Goal: Transaction & Acquisition: Purchase product/service

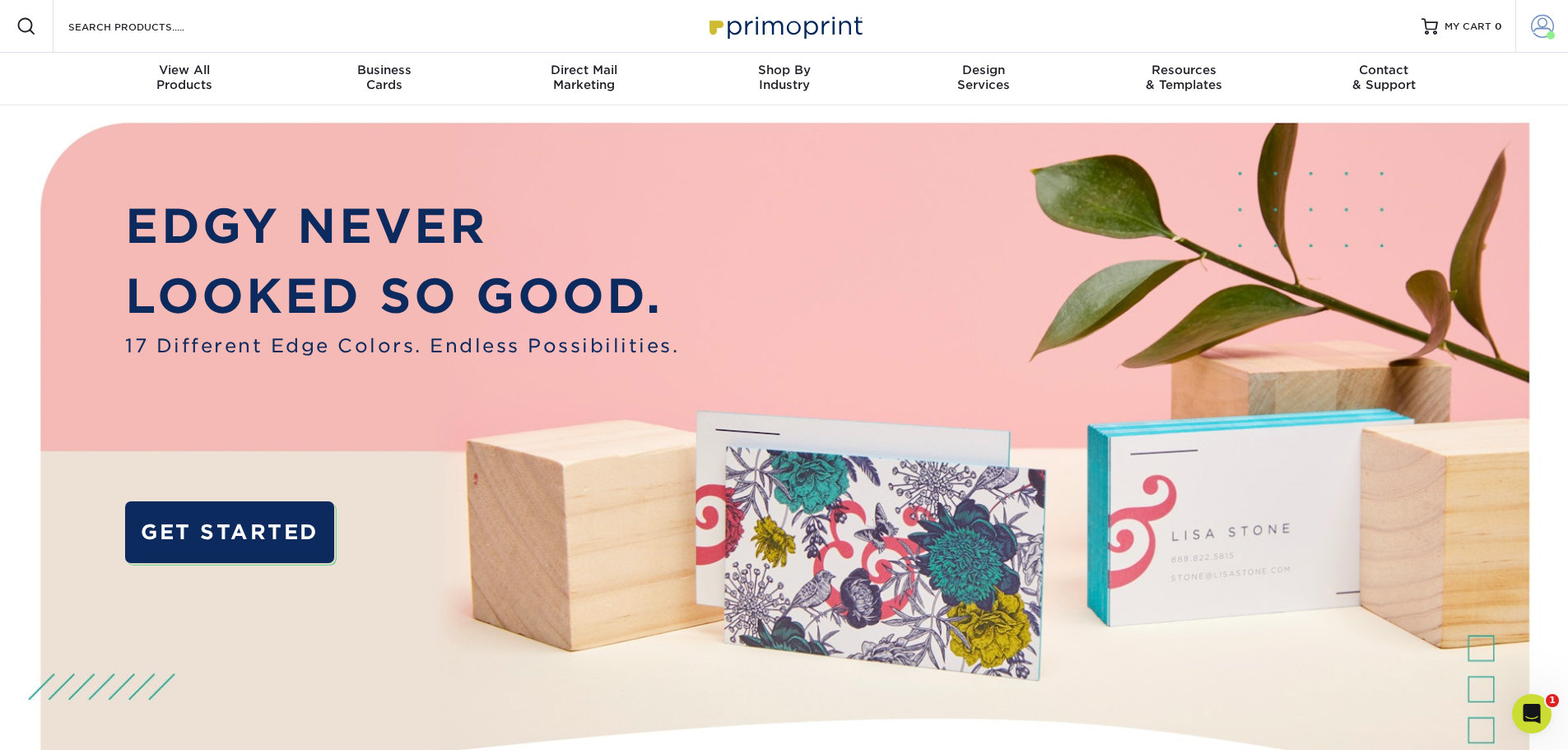
click at [1543, 39] on link "Account" at bounding box center [1541, 26] width 53 height 53
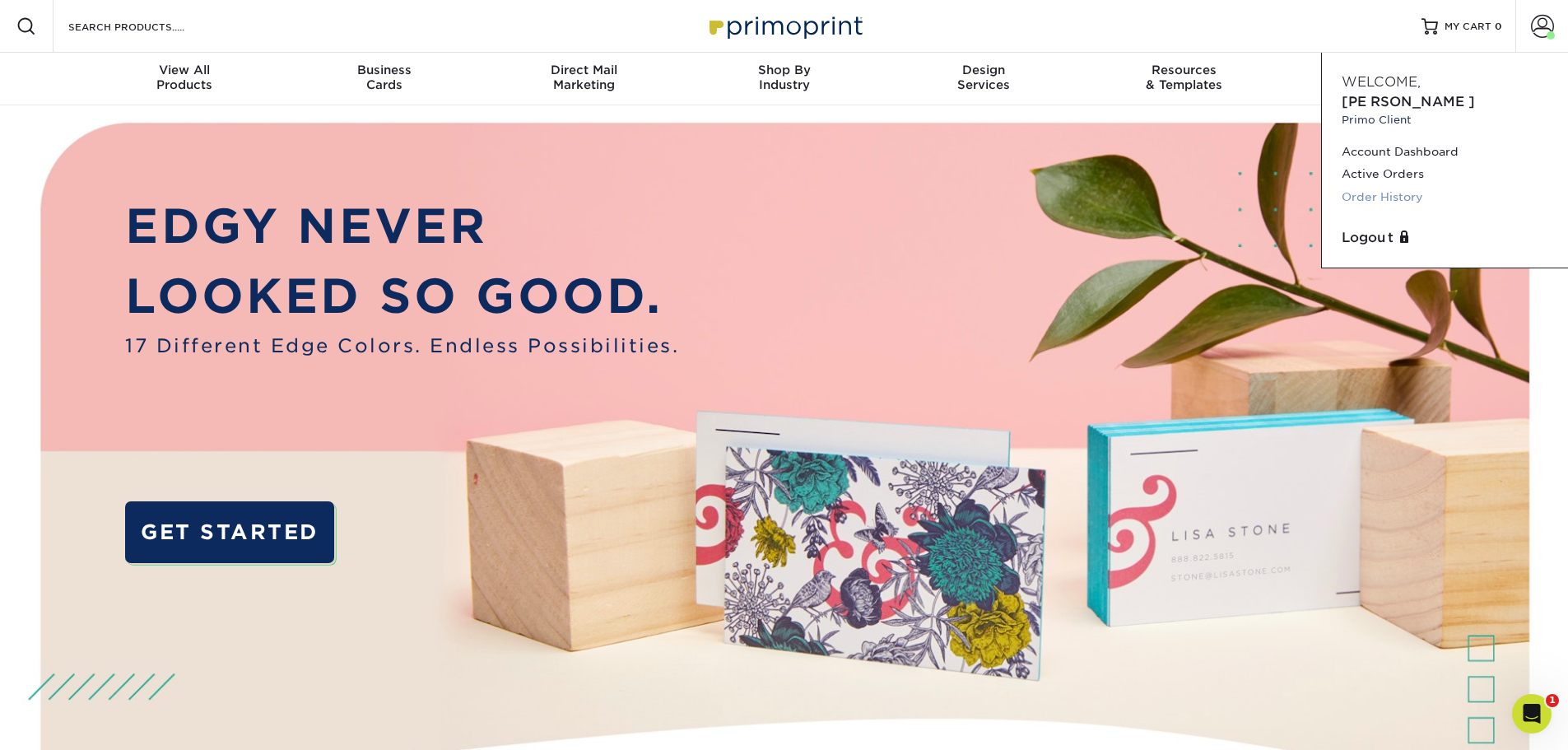
click at [1393, 186] on link "Order History" at bounding box center [1445, 197] width 206 height 22
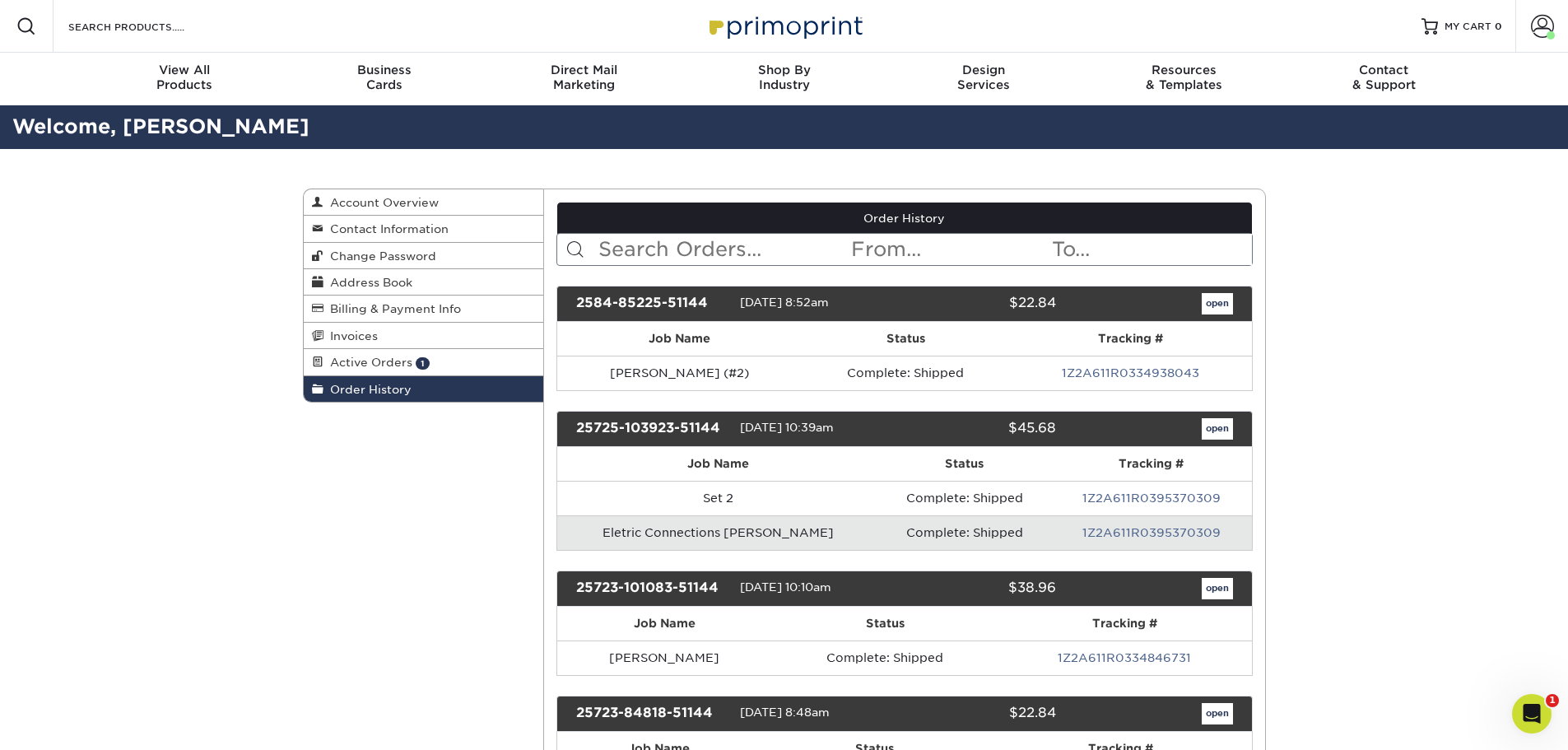
click at [685, 253] on input "text" at bounding box center [722, 249] width 253 height 31
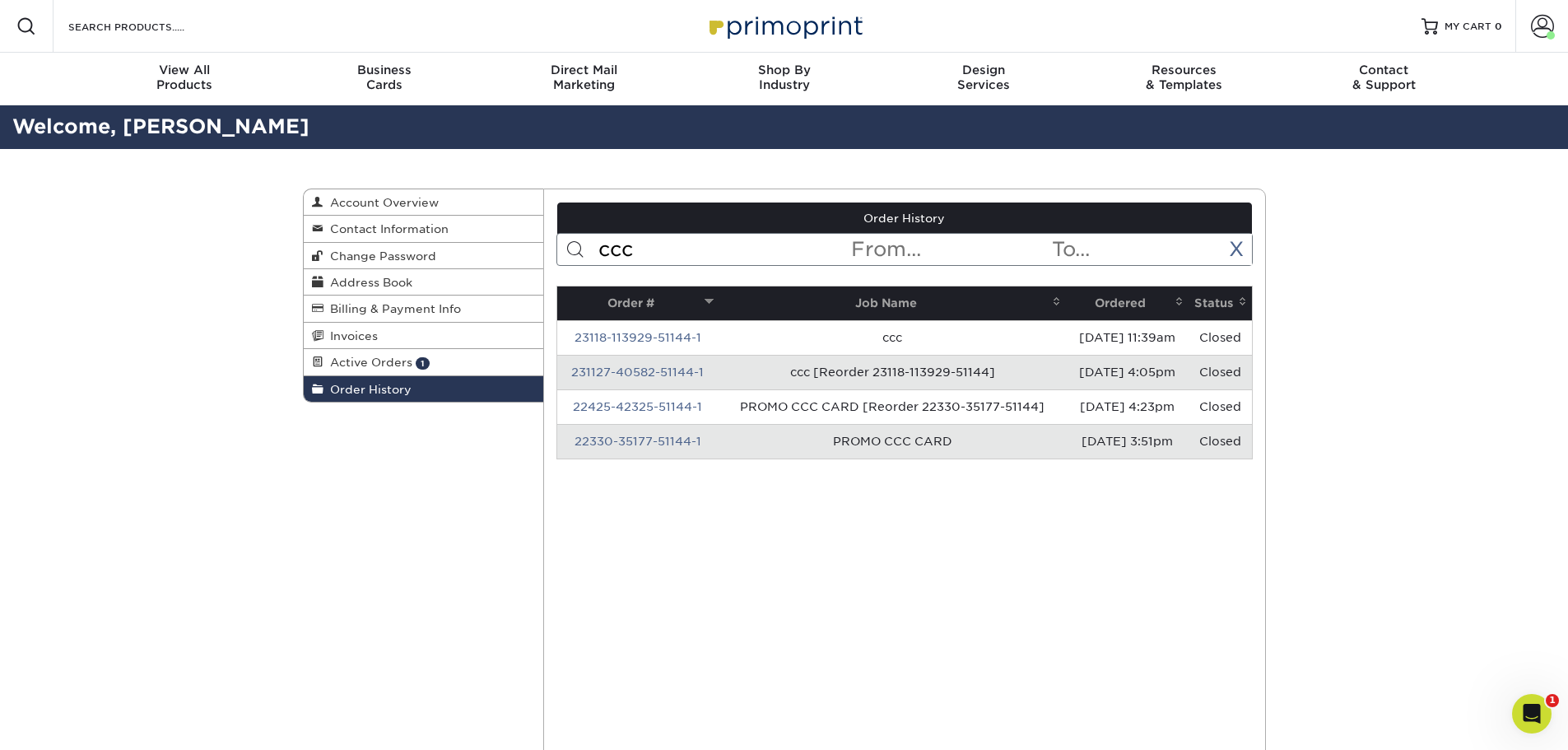
click at [543, 189] on div "Order History Account Overview Contact Information Change Password Address Book…" at bounding box center [784, 189] width 963 height 0
type input "justin"
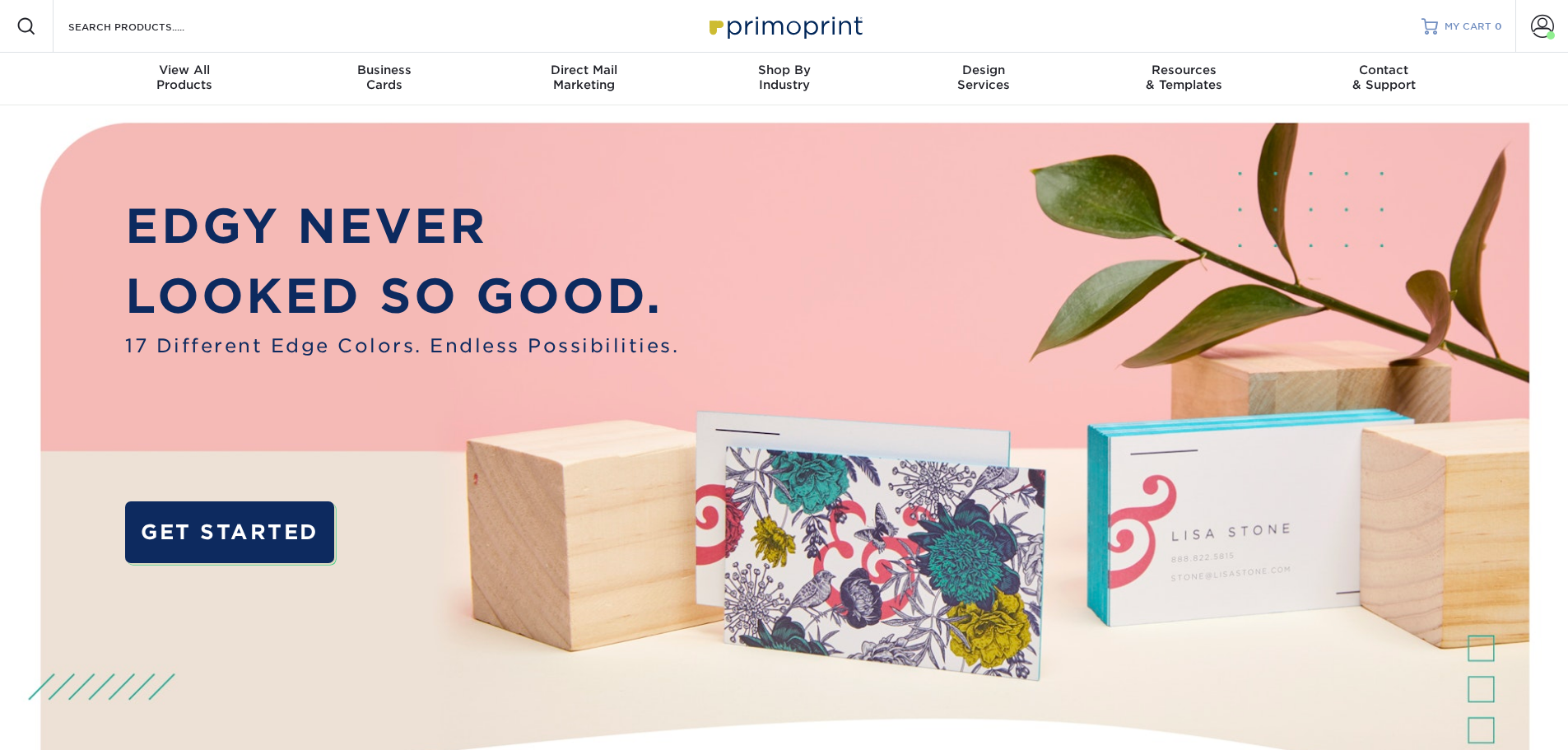
click at [1464, 35] on link "MY CART 0" at bounding box center [1461, 26] width 81 height 53
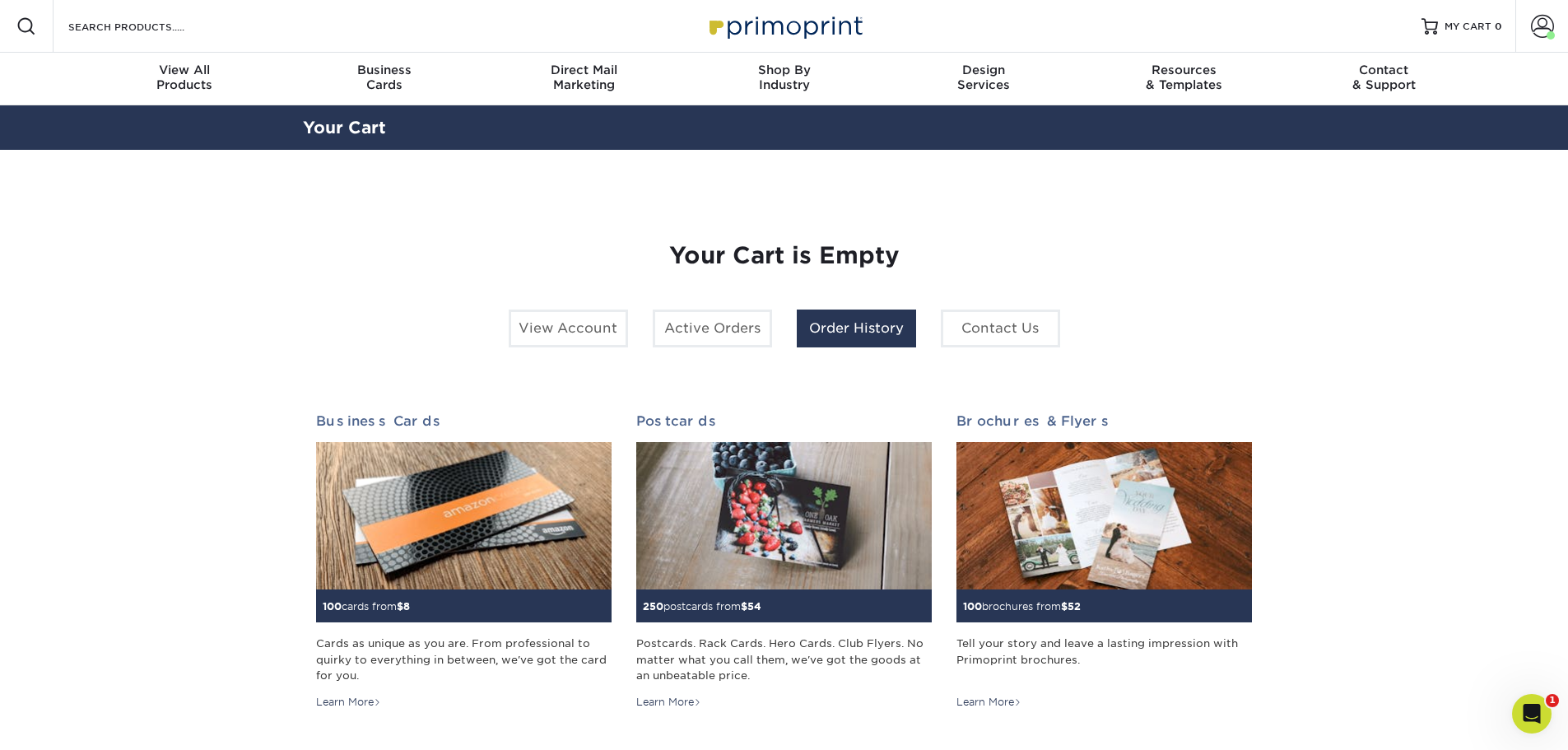
click at [899, 329] on link "Order History" at bounding box center [857, 328] width 119 height 38
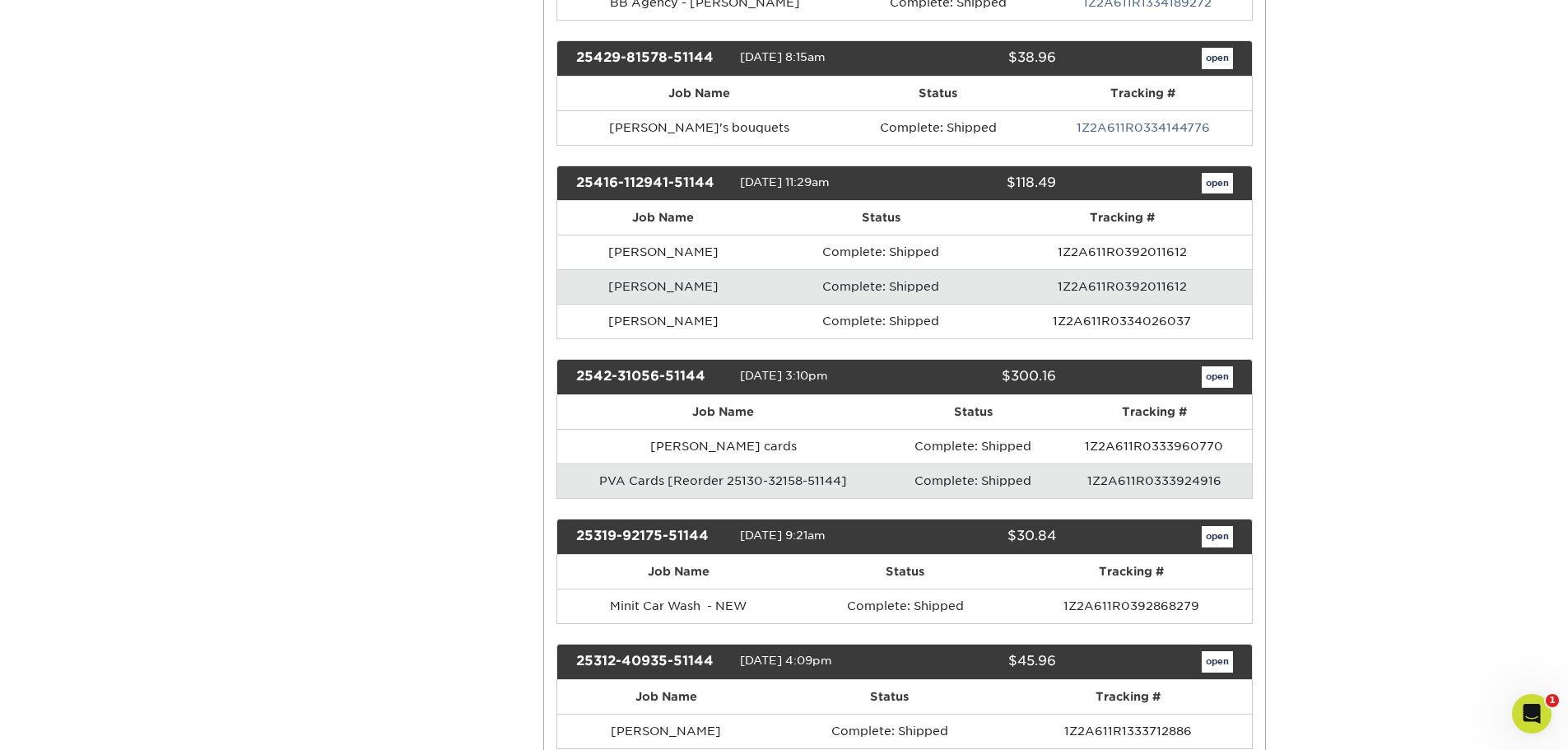
scroll to position [1646, 0]
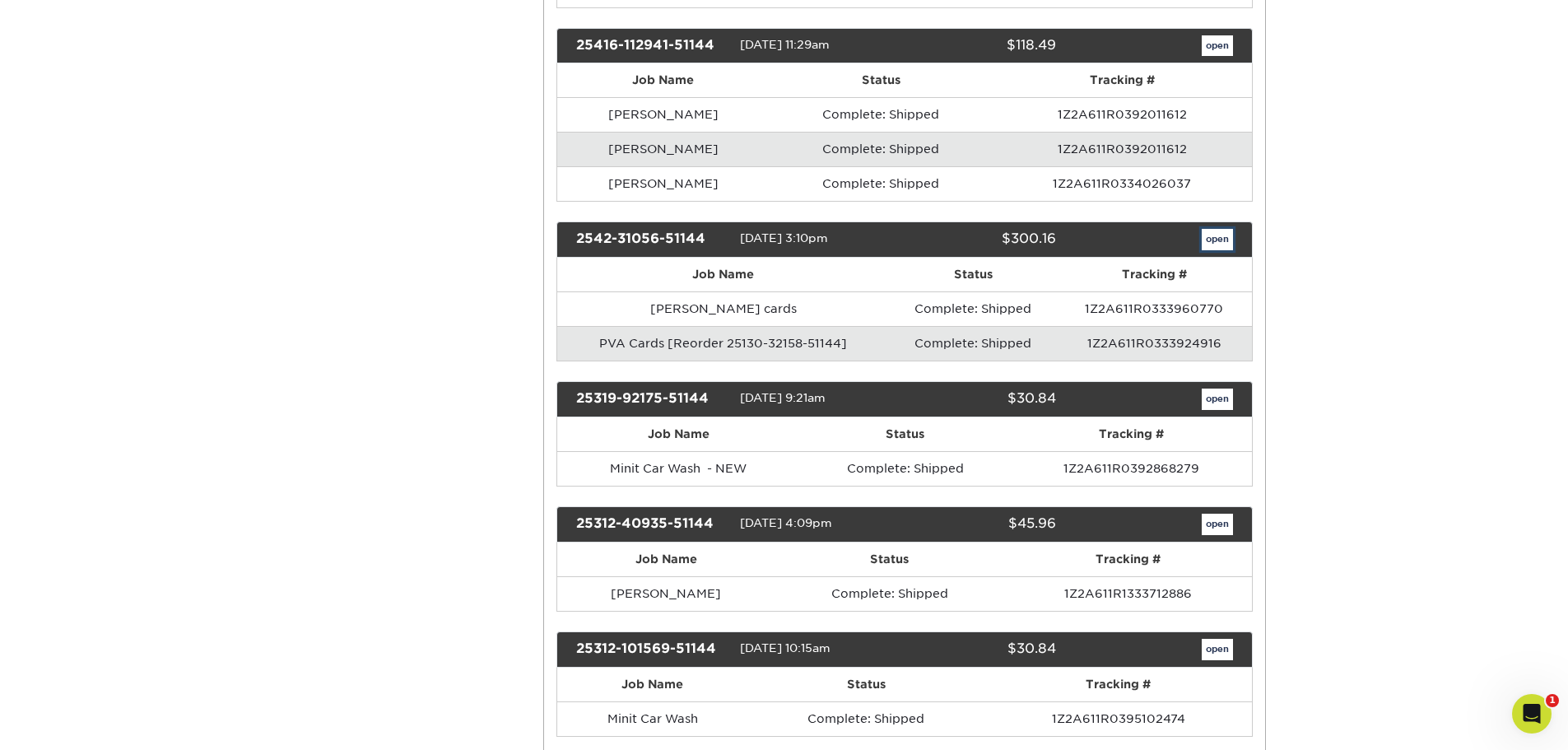
click at [1216, 239] on link "open" at bounding box center [1217, 240] width 31 height 22
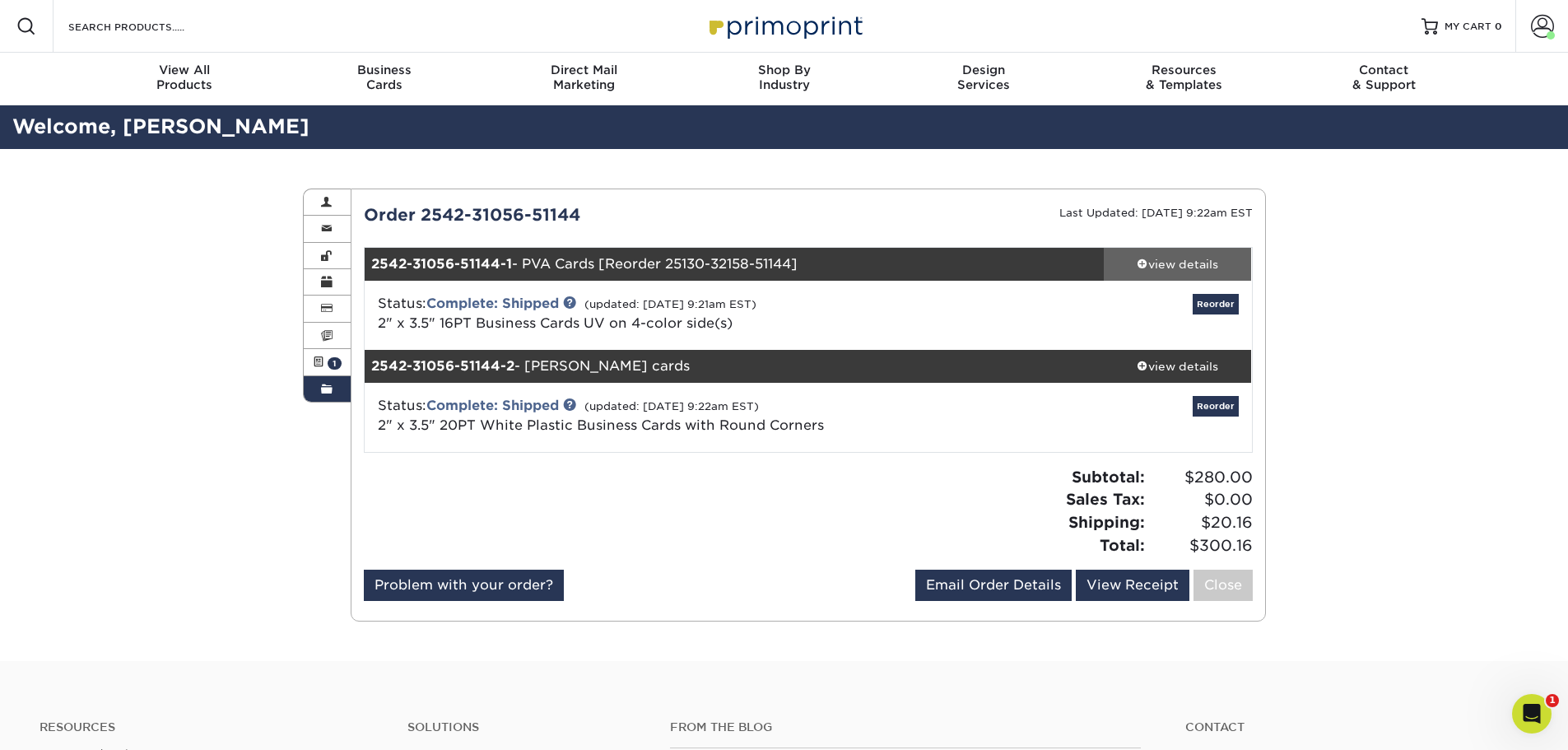
click at [1189, 272] on div "view details" at bounding box center [1178, 264] width 148 height 17
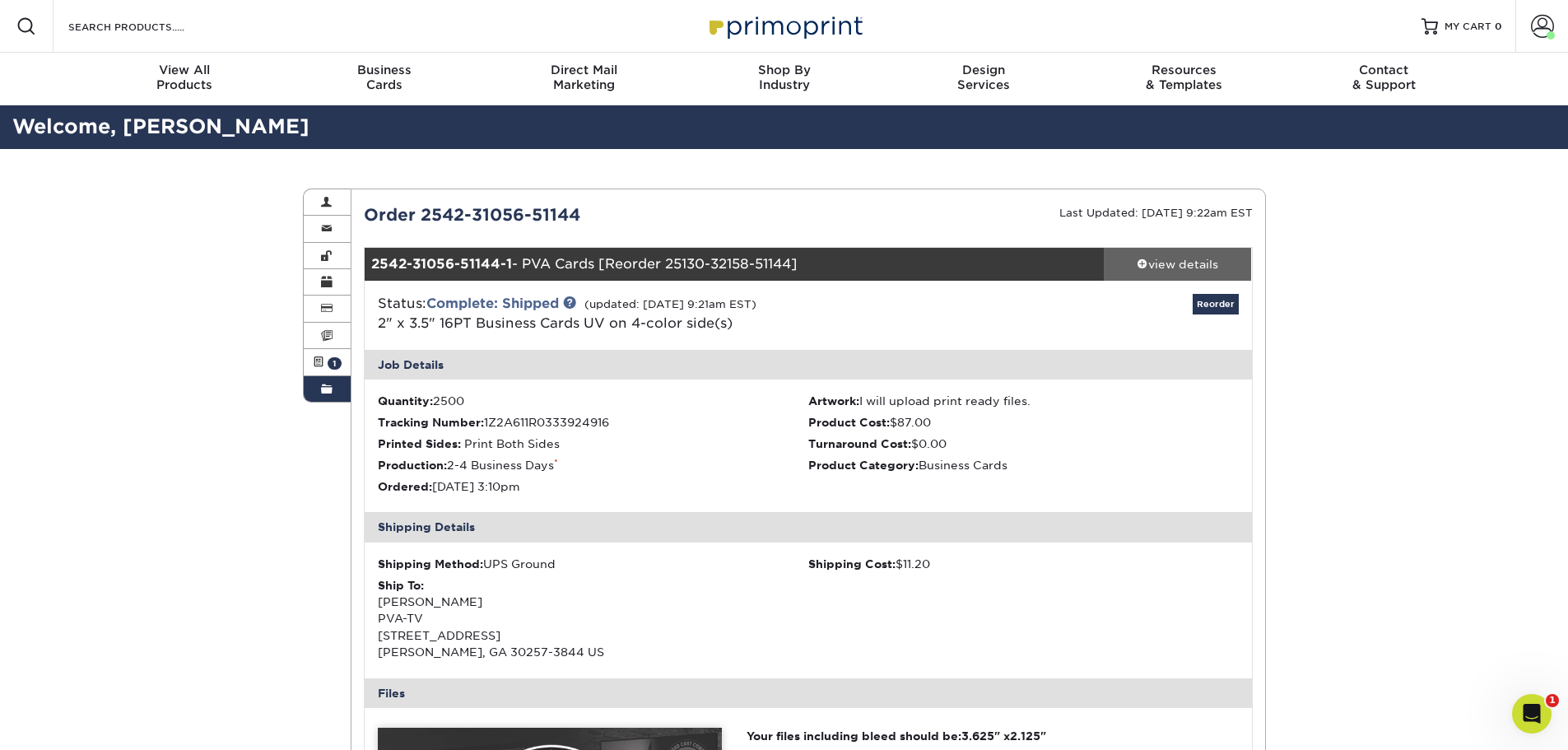
click at [1162, 258] on div "view details" at bounding box center [1178, 264] width 148 height 17
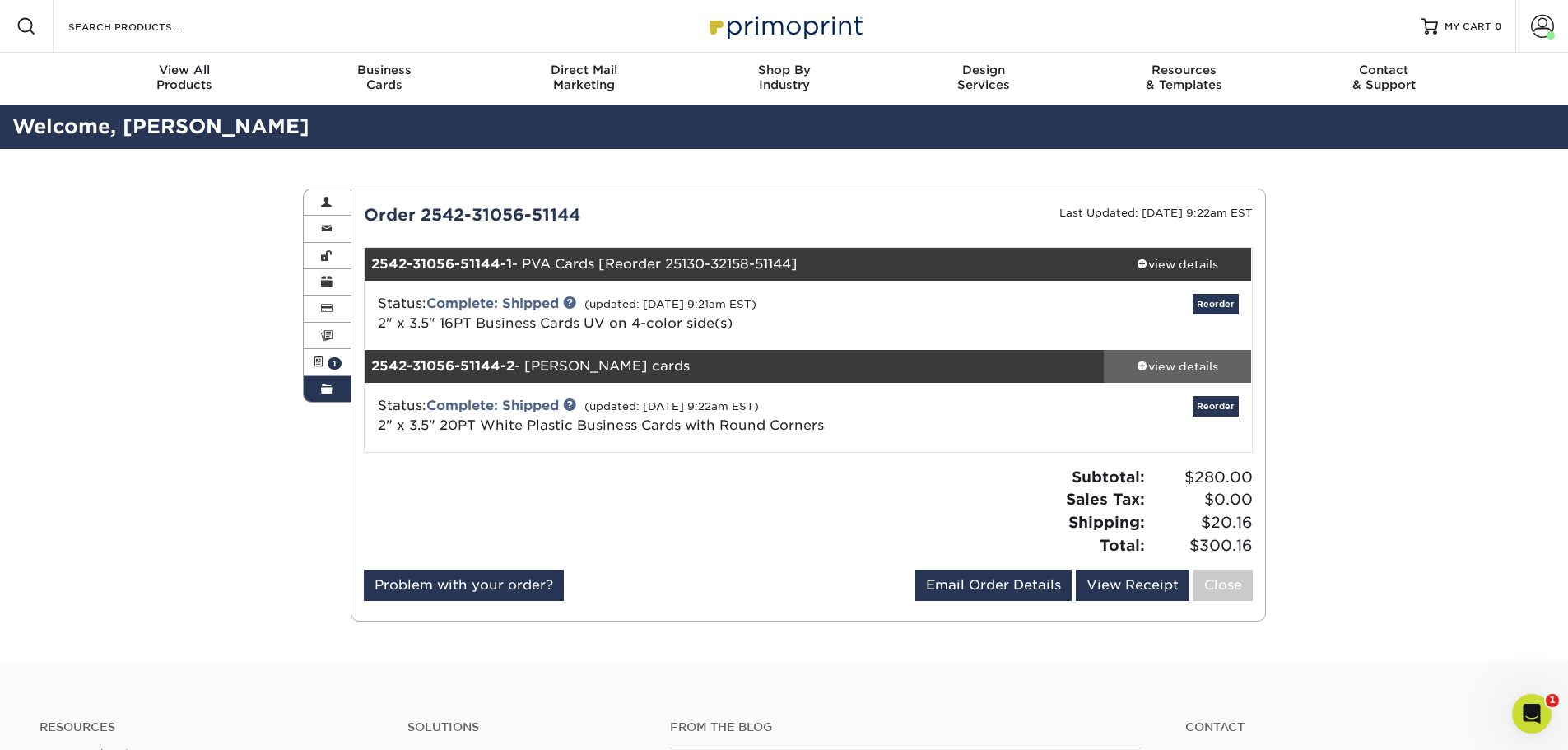
click at [1210, 366] on div "view details" at bounding box center [1178, 367] width 148 height 17
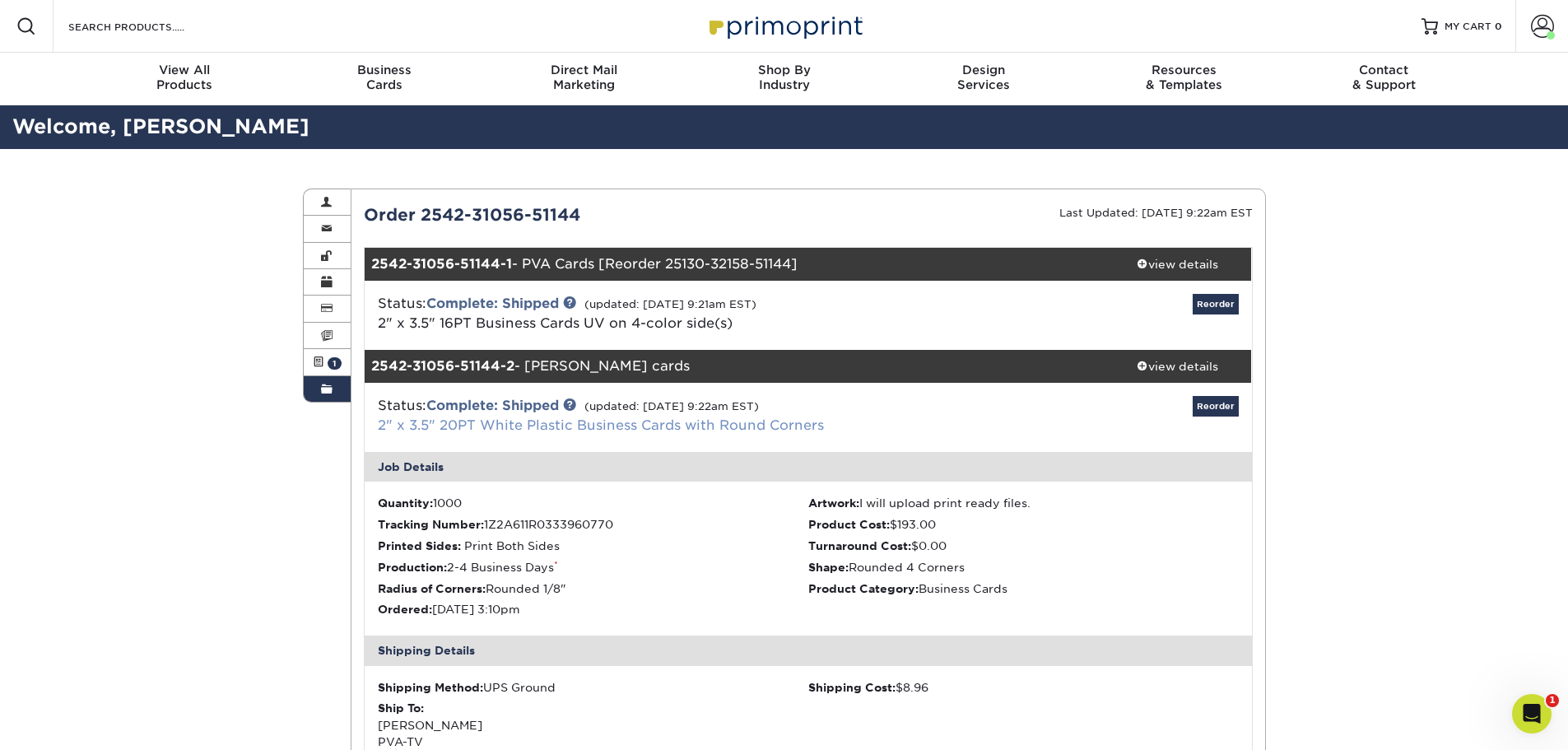
click at [534, 425] on link "2" x 3.5" 20PT White Plastic Business Cards with Round Corners" at bounding box center [601, 424] width 446 height 16
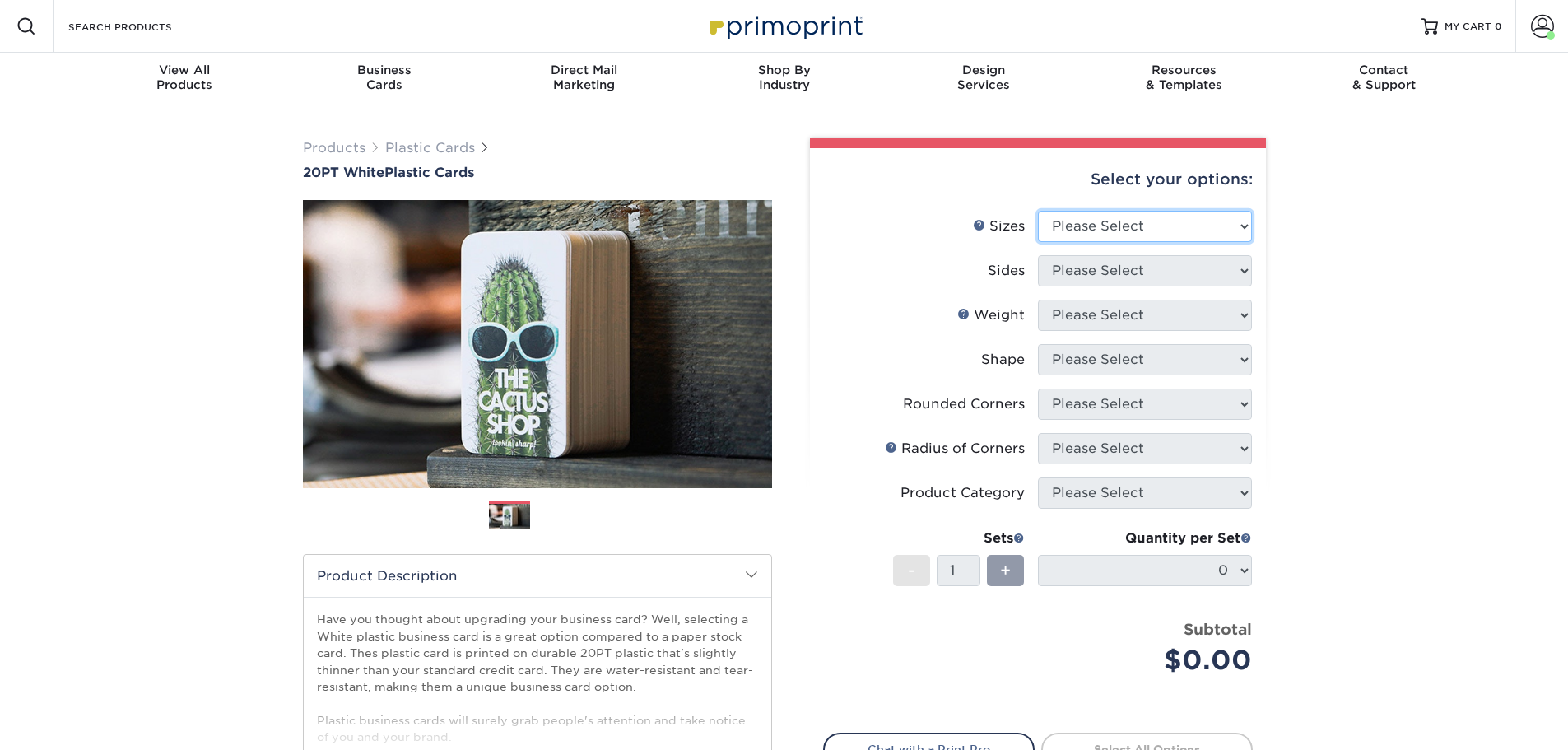
click at [1127, 233] on select "Please Select 2" x 3.5" 2" x 8" 2.12" x 3.375" 2.5" x 2.5" 4.25" x 6"" at bounding box center [1144, 226] width 214 height 31
select select "2.00x3.50"
click at [1038, 211] on select "Please Select 2" x 3.5" 2" x 8" 2.12" x 3.375" 2.5" x 2.5" 4.25" x 6"" at bounding box center [1144, 226] width 214 height 31
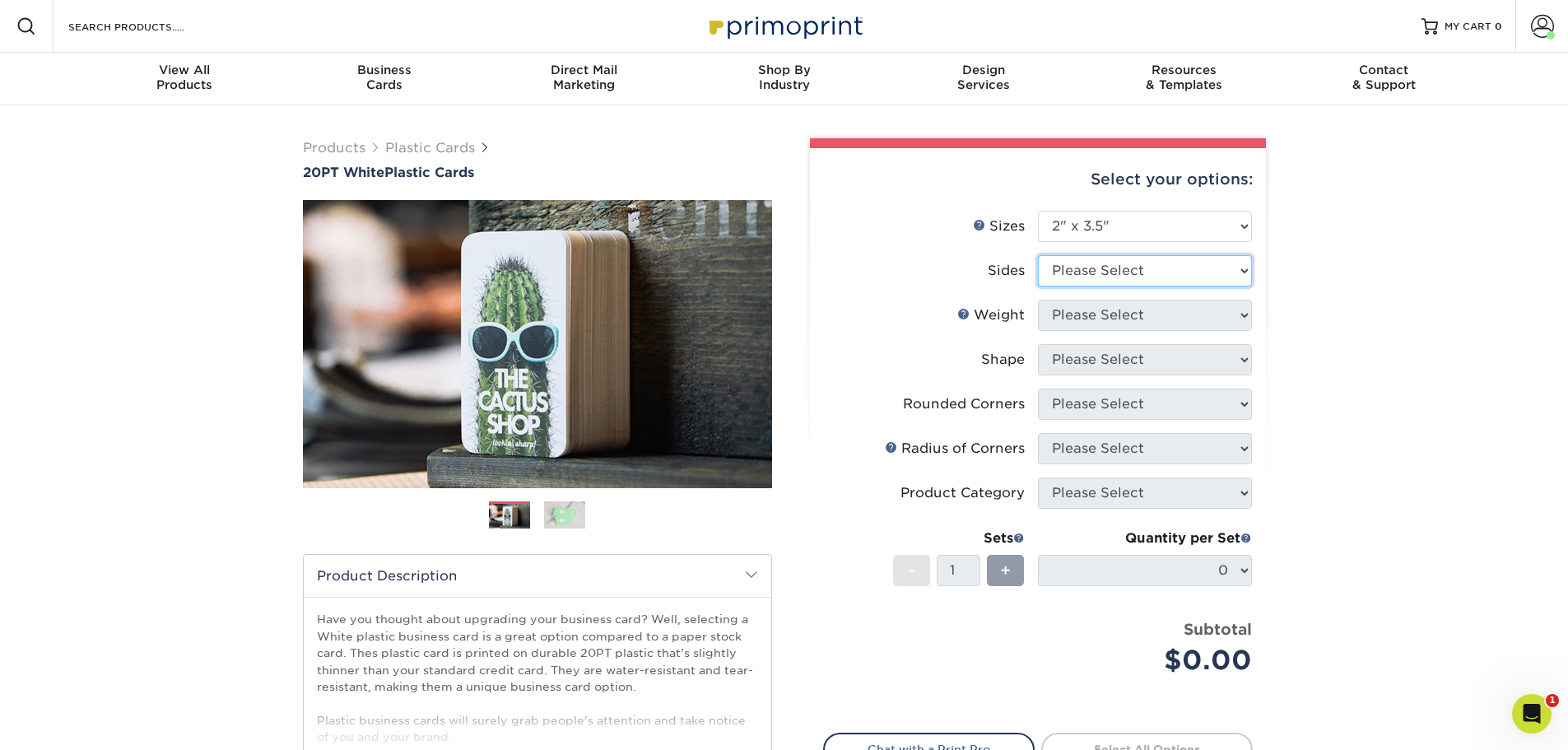
click at [1095, 273] on select "Please Select Print Both Sides Print Front Only" at bounding box center [1144, 270] width 214 height 31
select select "13abbda7-1d64-4f25-8bb2-c179b224825d"
click at [1038, 255] on select "Please Select Print Both Sides Print Front Only" at bounding box center [1144, 270] width 214 height 31
click at [1090, 309] on select "Please Select 20PT White Plastic" at bounding box center [1144, 315] width 214 height 31
select select "20PT White Plastic"
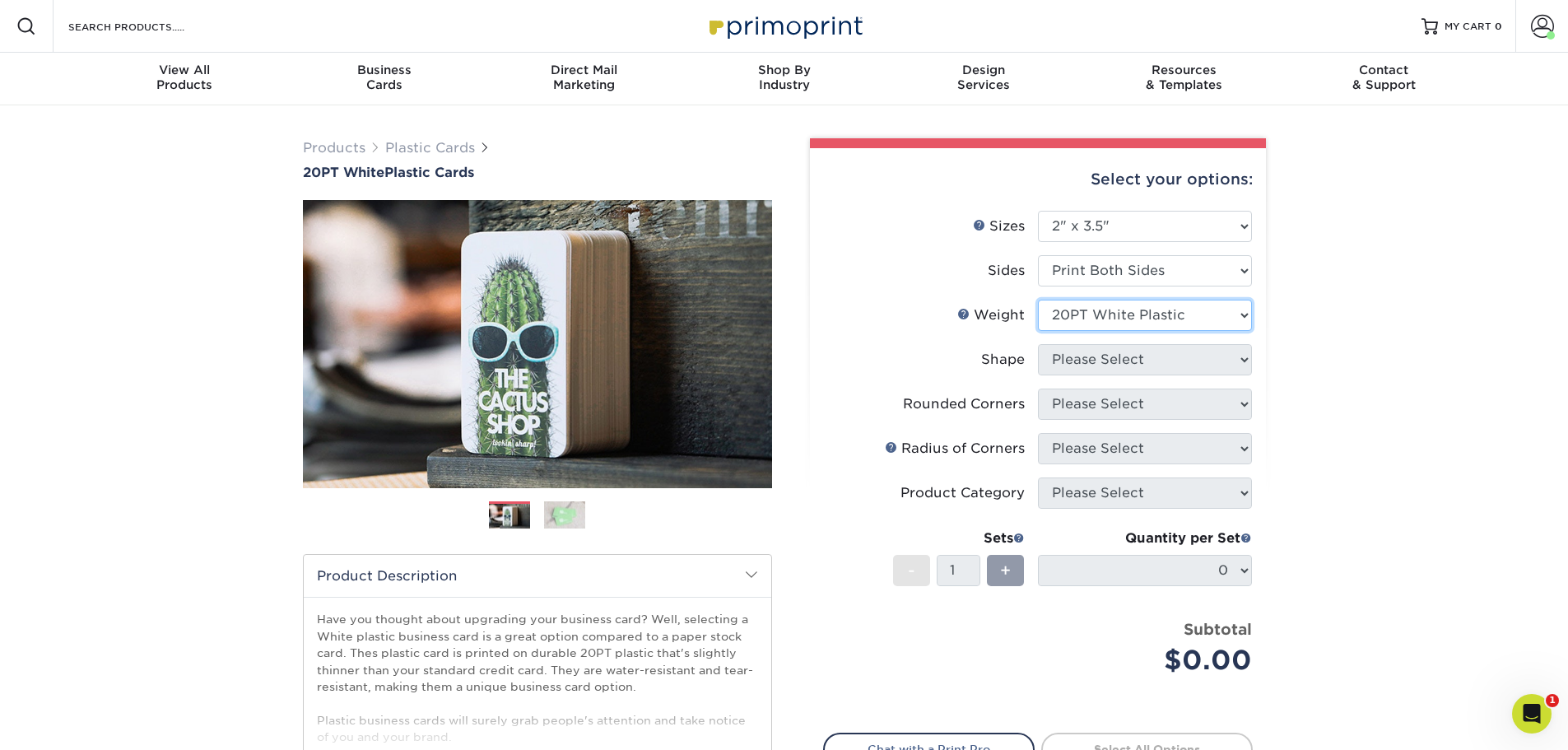
click at [1038, 299] on select "Please Select 20PT White Plastic" at bounding box center [1144, 315] width 214 height 31
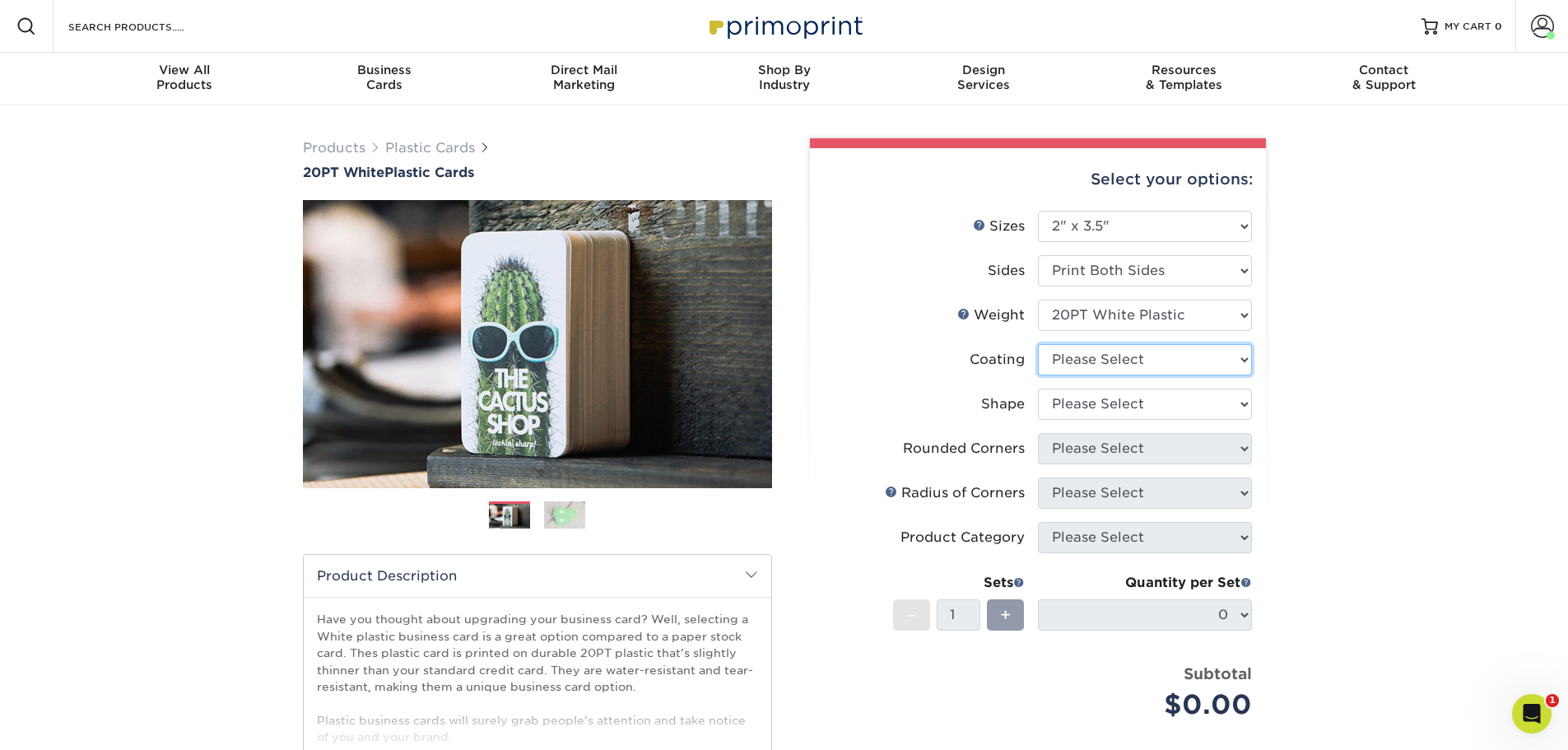
click at [1124, 359] on select at bounding box center [1144, 359] width 214 height 31
select select "3e7618de-abca-4bda-9f97-8b9129e913d8"
click at [1038, 344] on select at bounding box center [1144, 359] width 214 height 31
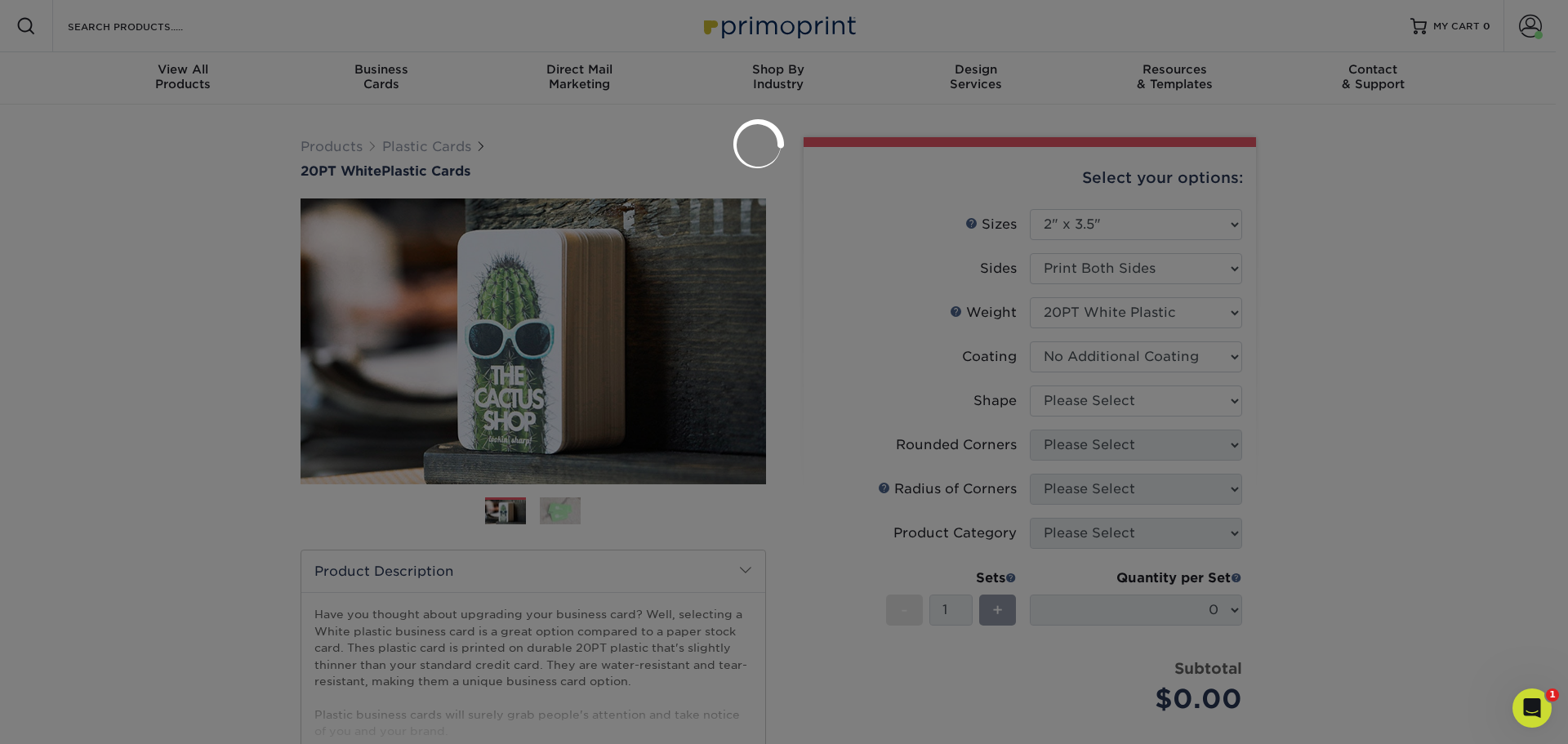
click at [1094, 407] on div at bounding box center [784, 372] width 1568 height 744
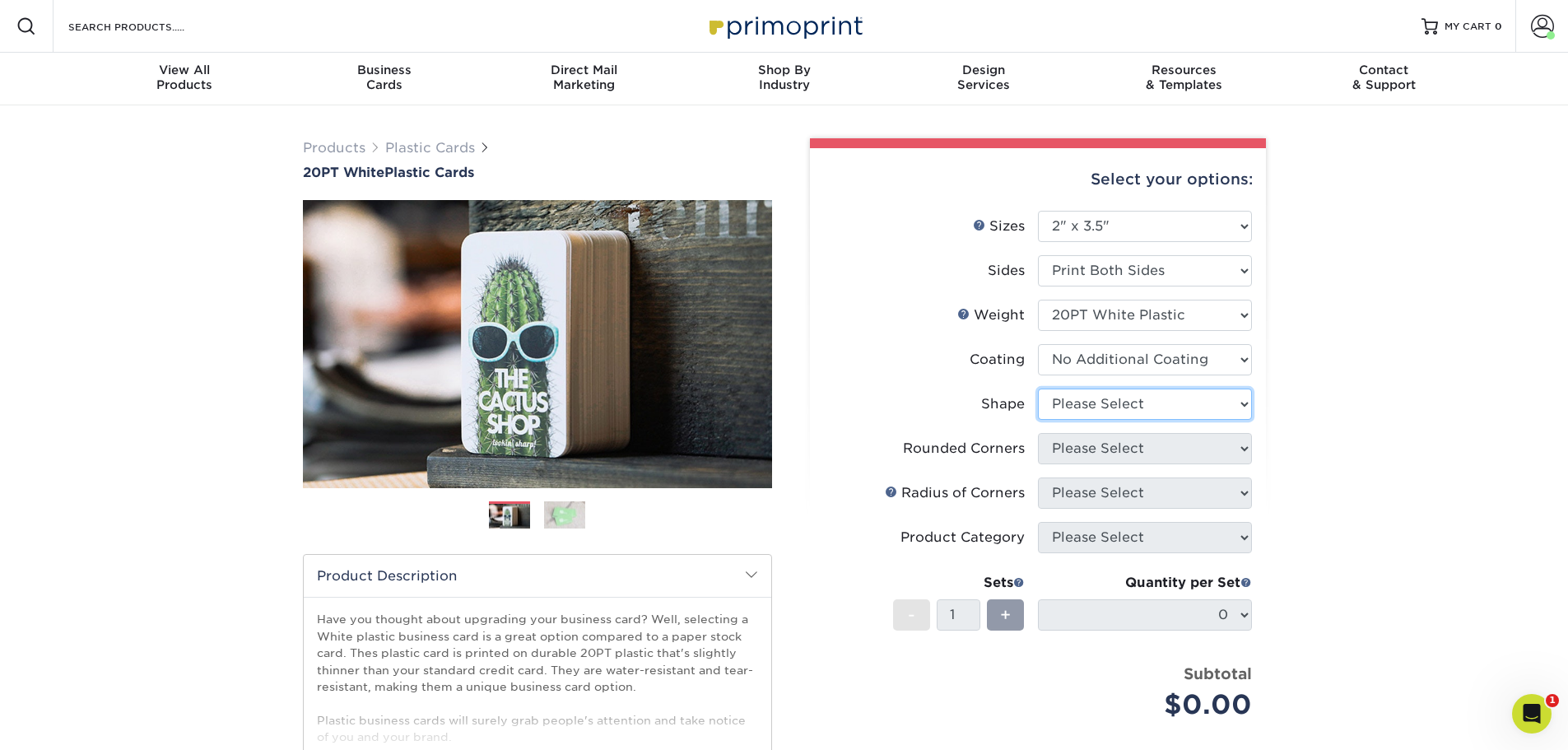
click at [1114, 407] on select "Please Select Oval Standard" at bounding box center [1144, 404] width 214 height 31
select select "standard"
click at [1038, 388] on select "Please Select Oval Standard" at bounding box center [1144, 404] width 214 height 31
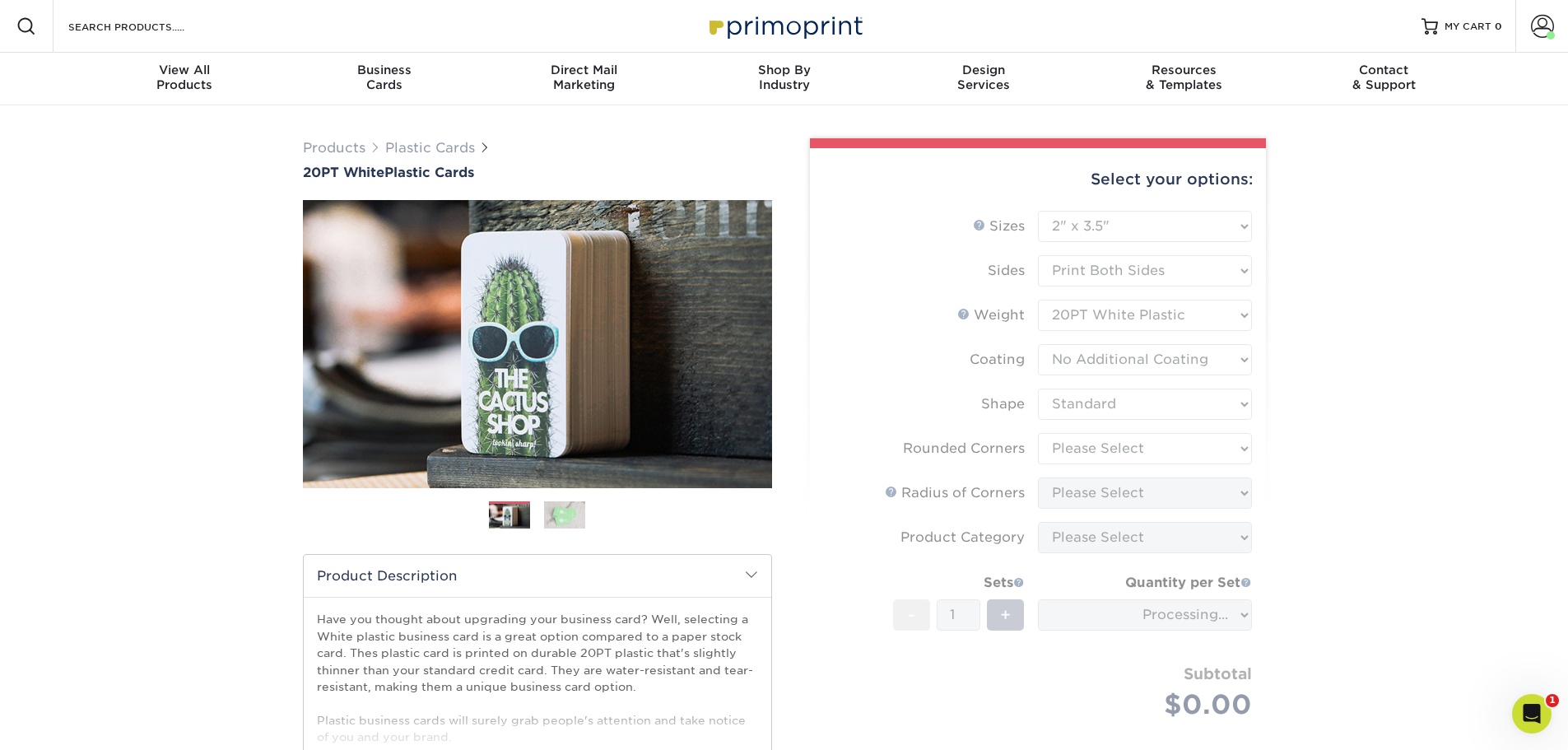
click at [1119, 450] on form "Sizes Help Sizes Please Select 2" x 3.5" 2" x 8" 2.12" x 3.375" 2.5" x 2.5" 4.2…" at bounding box center [1038, 484] width 430 height 547
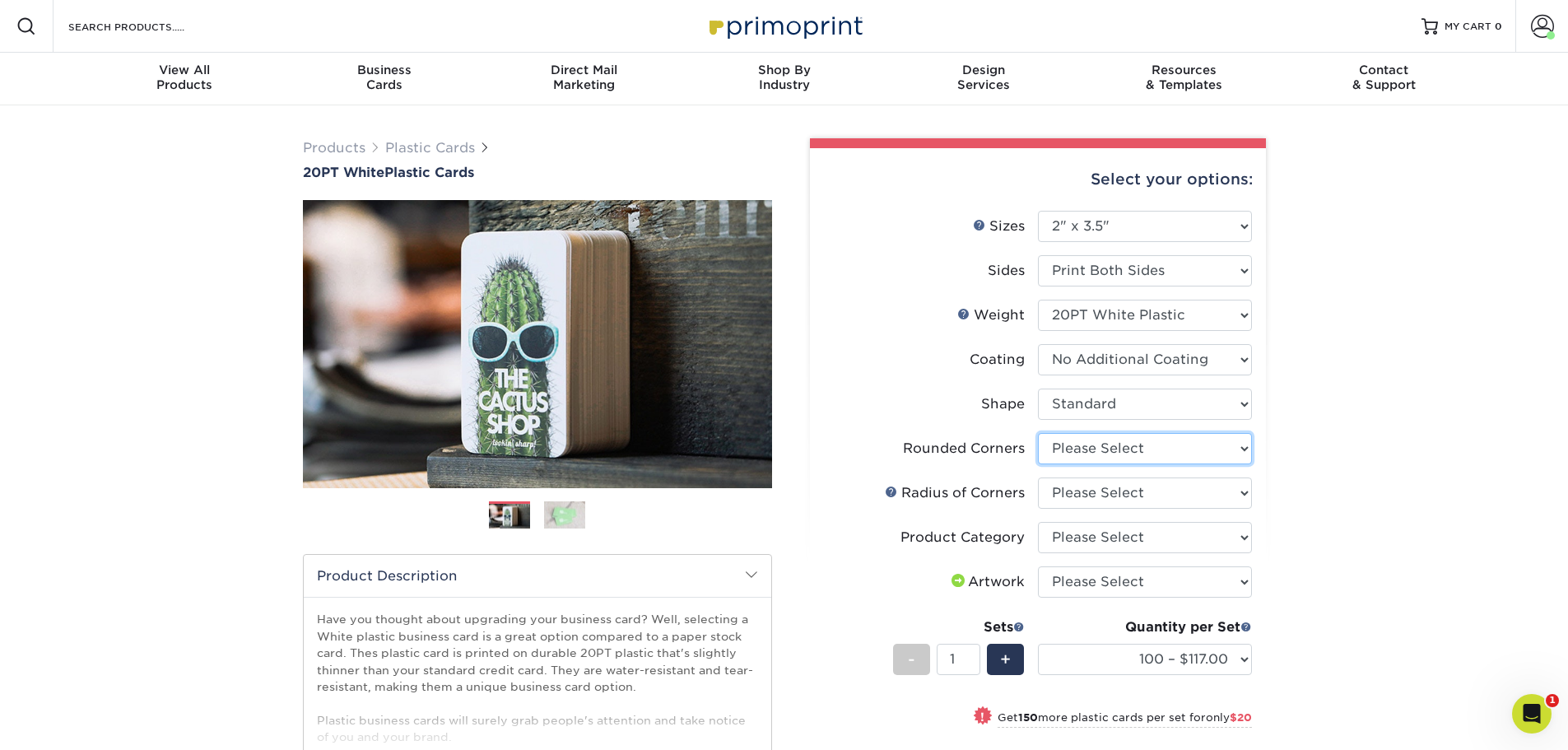
click at [1155, 451] on select "Please Select Yes - Round 4 Corners" at bounding box center [1144, 448] width 214 height 31
select select "7672df9e-0e0a-464d-8e1f-920c575e4da3"
click at [1038, 433] on select "Please Select Yes - Round 4 Corners" at bounding box center [1144, 448] width 214 height 31
click at [1141, 492] on select "Please Select Rounded 1/8" Rounded 1/4"" at bounding box center [1144, 492] width 214 height 31
select select "589680c7-ee9a-431b-9d12-d7aeb1386a97"
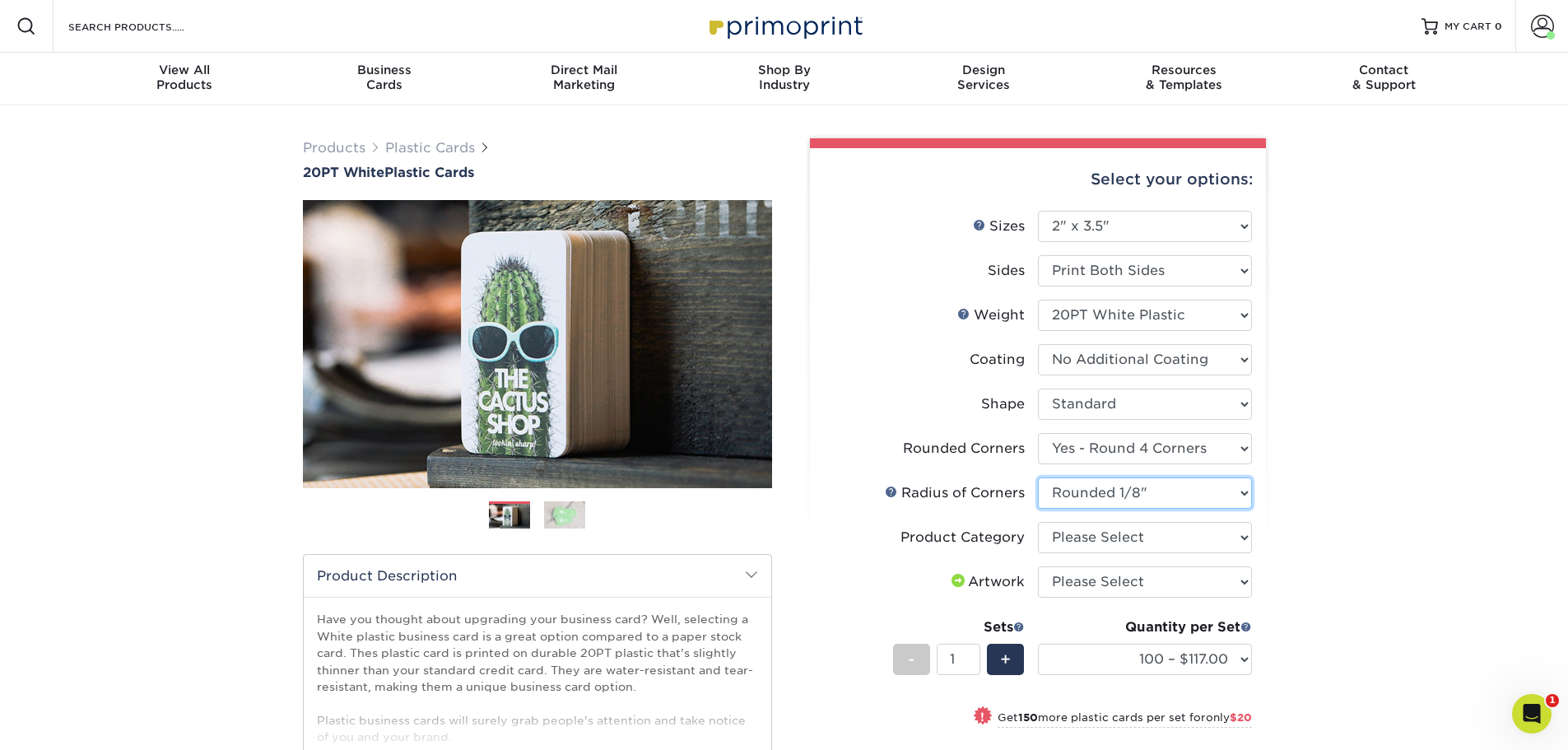
click at [1038, 477] on select "Please Select Rounded 1/8" Rounded 1/4"" at bounding box center [1144, 492] width 214 height 31
click at [1081, 546] on select "Please Select Business Cards" at bounding box center [1144, 537] width 214 height 31
select select "3b5148f1-0588-4f88-a218-97bcfdce65c1"
click at [1038, 522] on select "Please Select Business Cards" at bounding box center [1144, 537] width 214 height 31
click at [1114, 582] on select "Please Select I will upload files I need a design - $100" at bounding box center [1144, 581] width 214 height 31
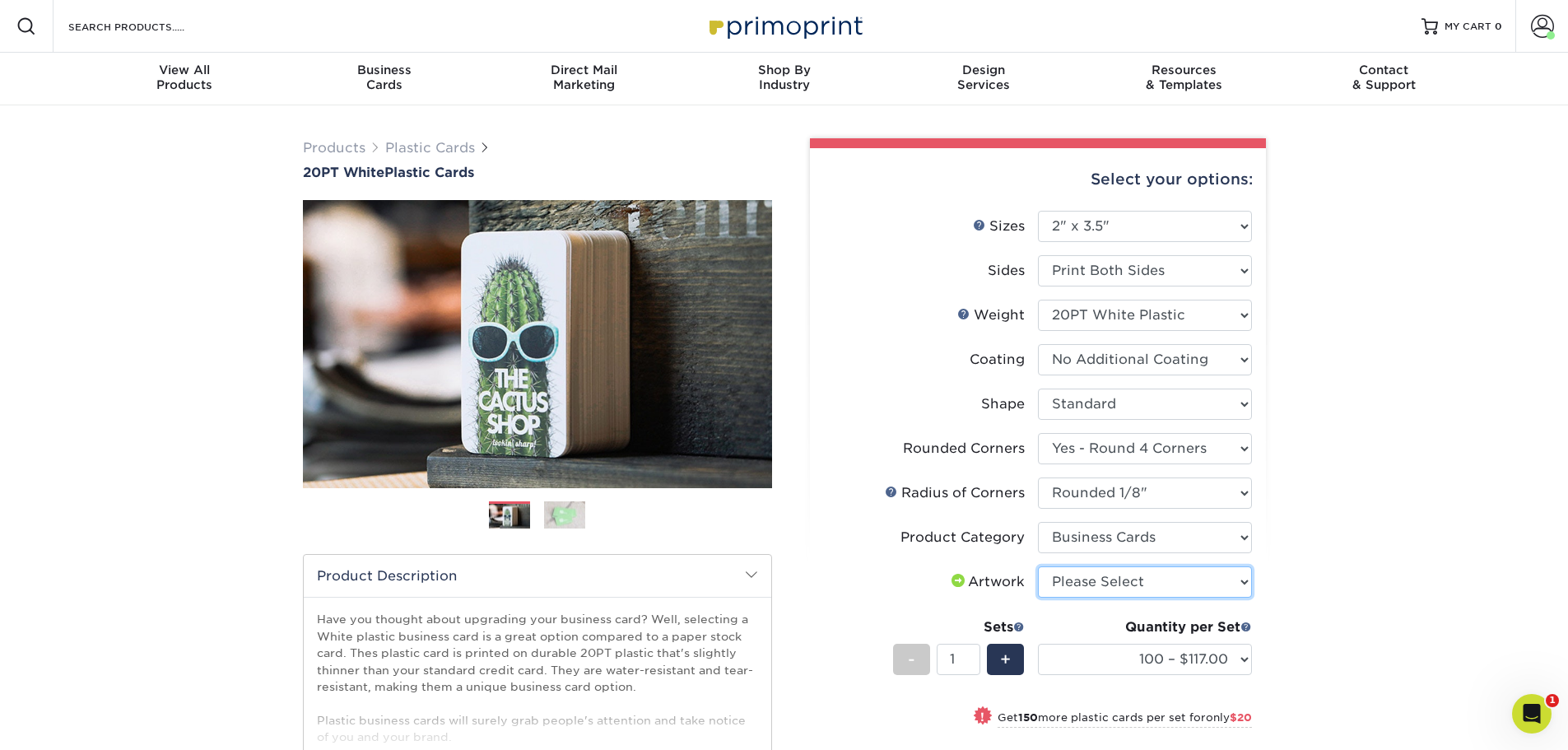
click at [1114, 582] on select "Please Select I will upload files I need a design - $100" at bounding box center [1144, 581] width 214 height 31
click at [1210, 660] on select "100 – $117.00 250 – $137.00 500 – $166.00 1000 – $193.00 2500 – $461.00 5000 – …" at bounding box center [1144, 659] width 214 height 31
click at [1038, 643] on select "100 – $117.00 250 – $137.00 500 – $166.00 1000 – $193.00 2500 – $461.00 5000 – …" at bounding box center [1144, 659] width 214 height 31
select select "100 – $117.00"
